Goal: Information Seeking & Learning: Learn about a topic

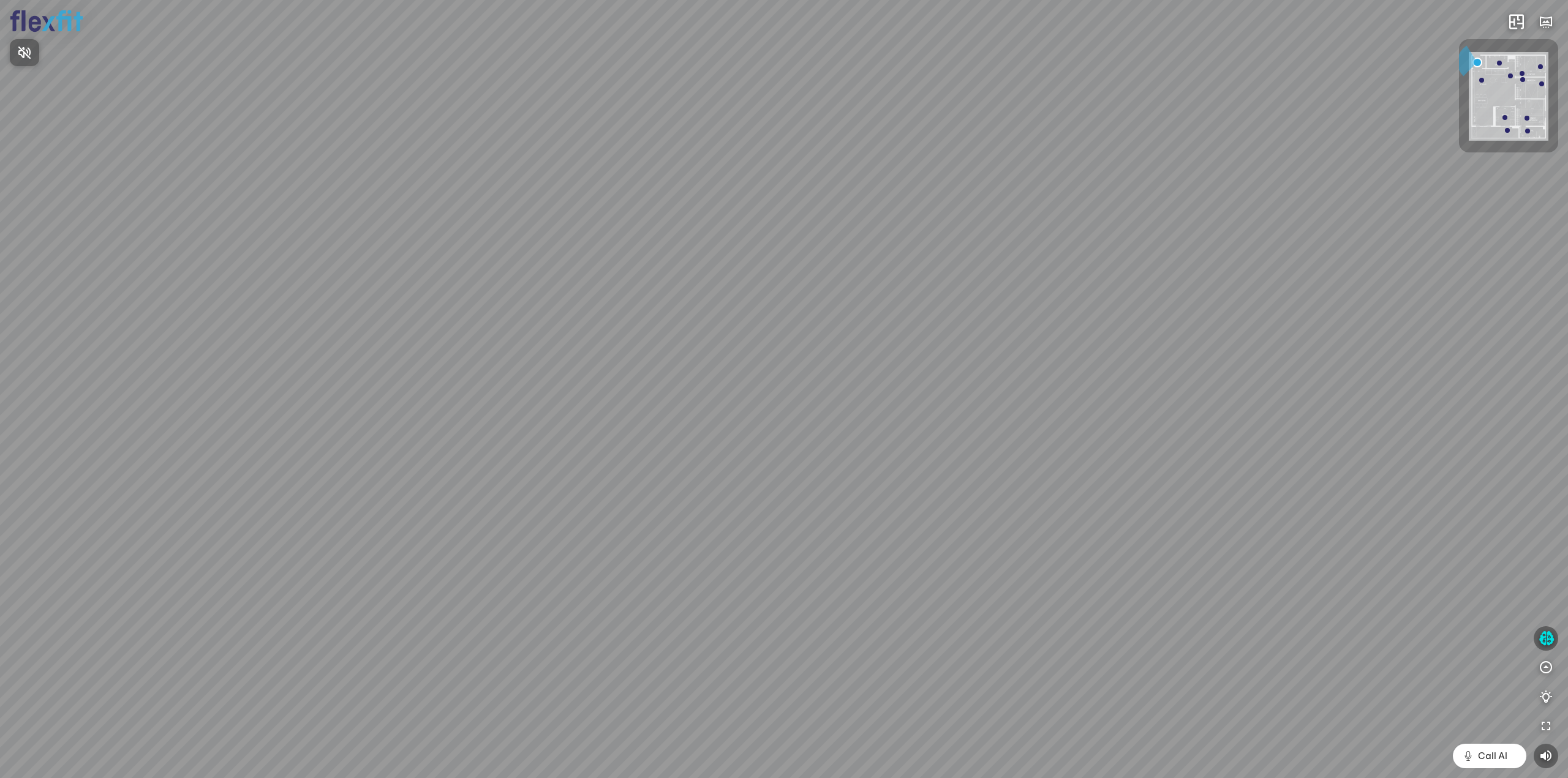
click at [1547, 635] on div at bounding box center [784, 389] width 1568 height 778
click at [1546, 639] on icon "button" at bounding box center [1546, 638] width 16 height 15
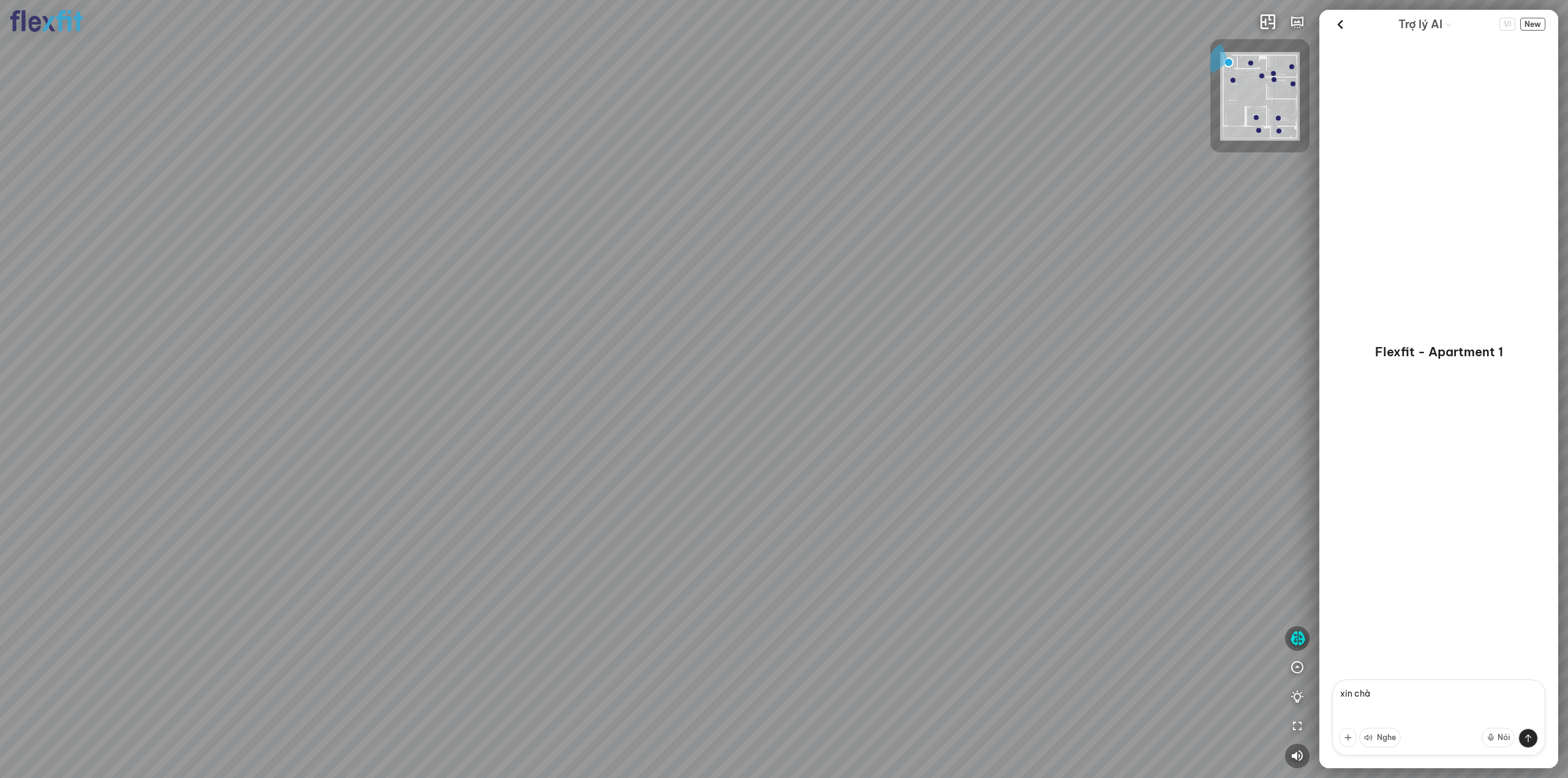
type textarea "xin chào"
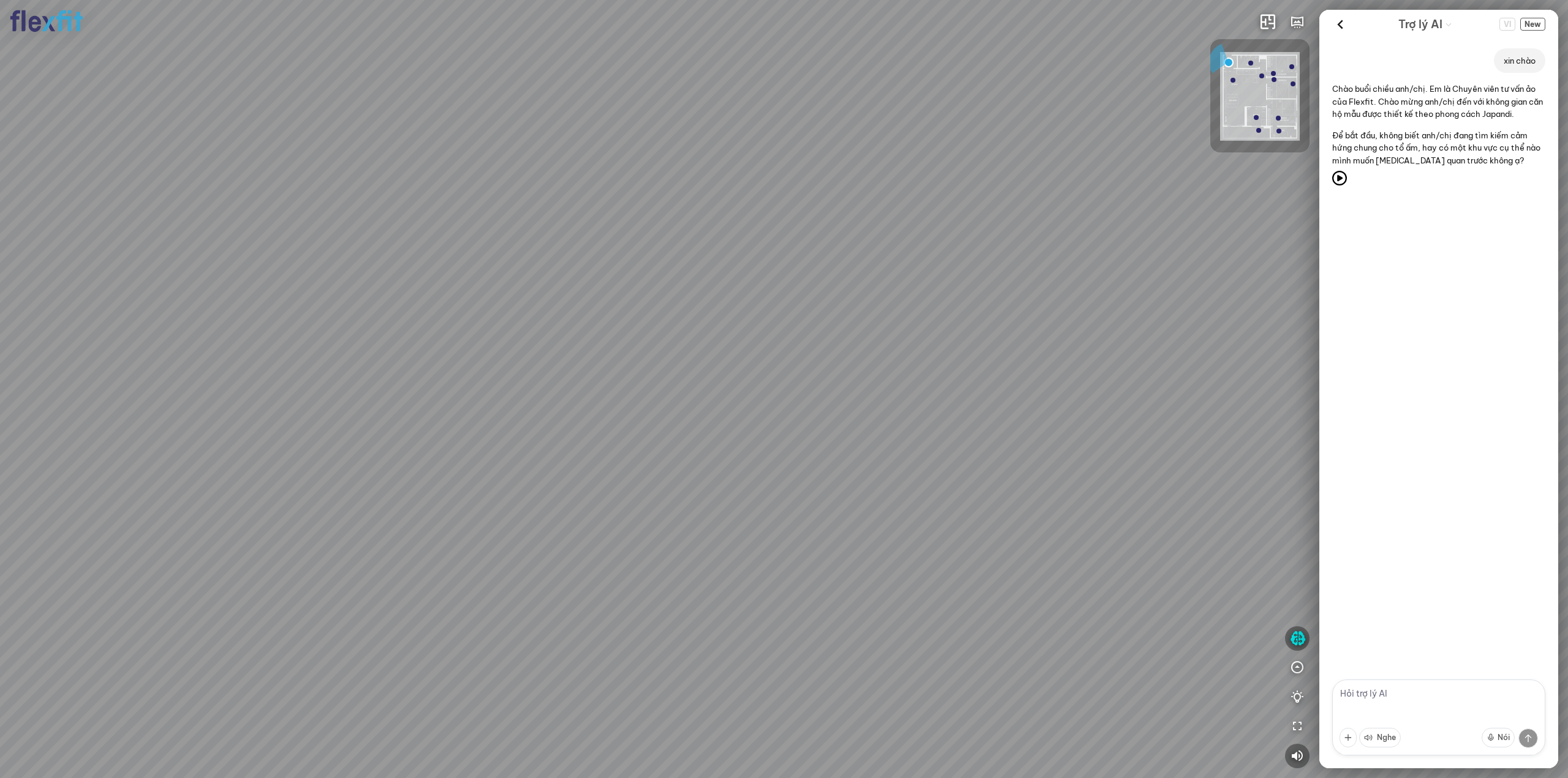
click at [1387, 693] on textarea at bounding box center [1438, 717] width 213 height 76
type textarea "mình muốn tham quan phòng ngủ cho bé"
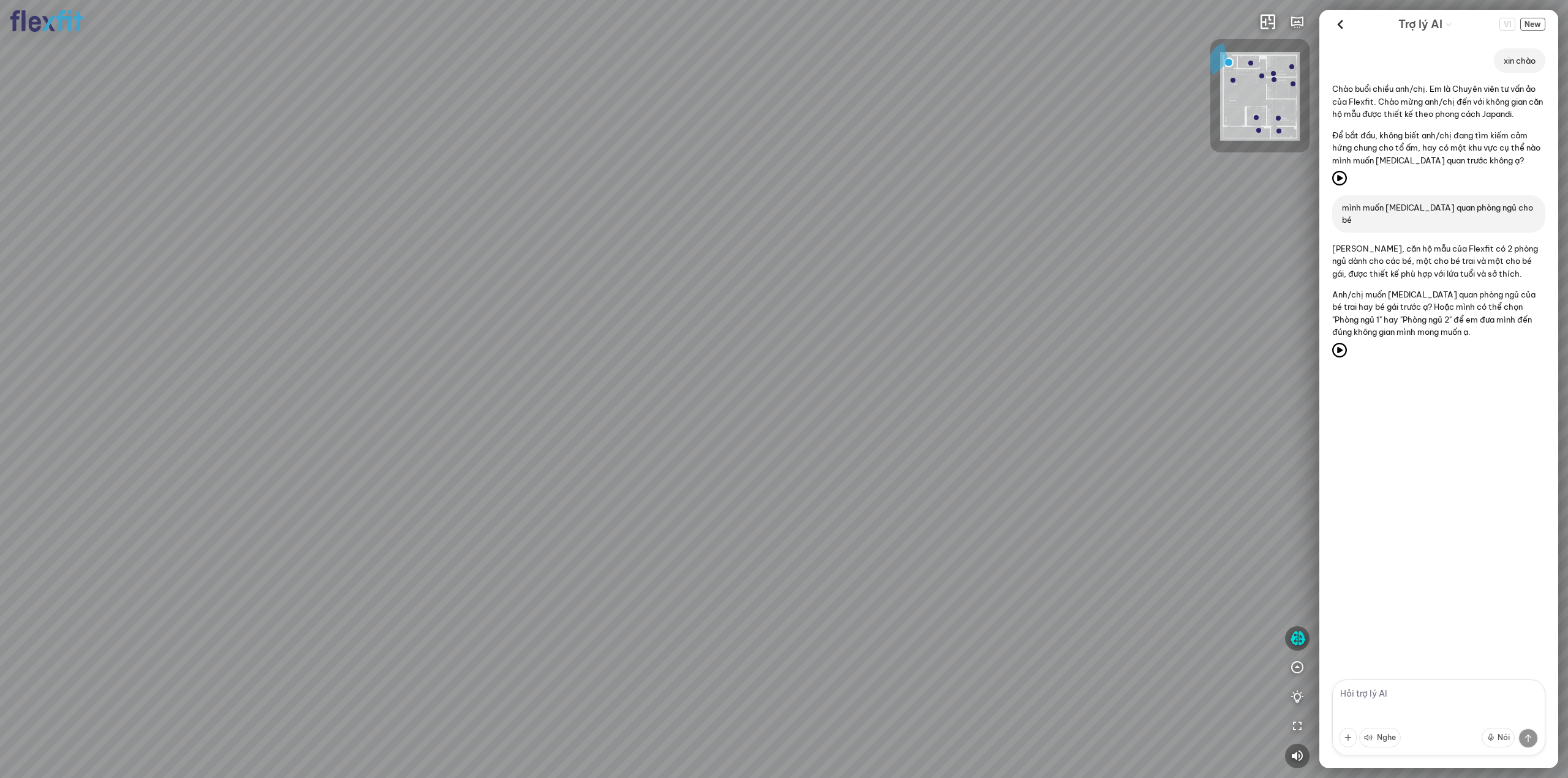
click at [1388, 701] on textarea at bounding box center [1438, 717] width 213 height 76
type textarea "master tắm"
